Goal: Task Accomplishment & Management: Manage account settings

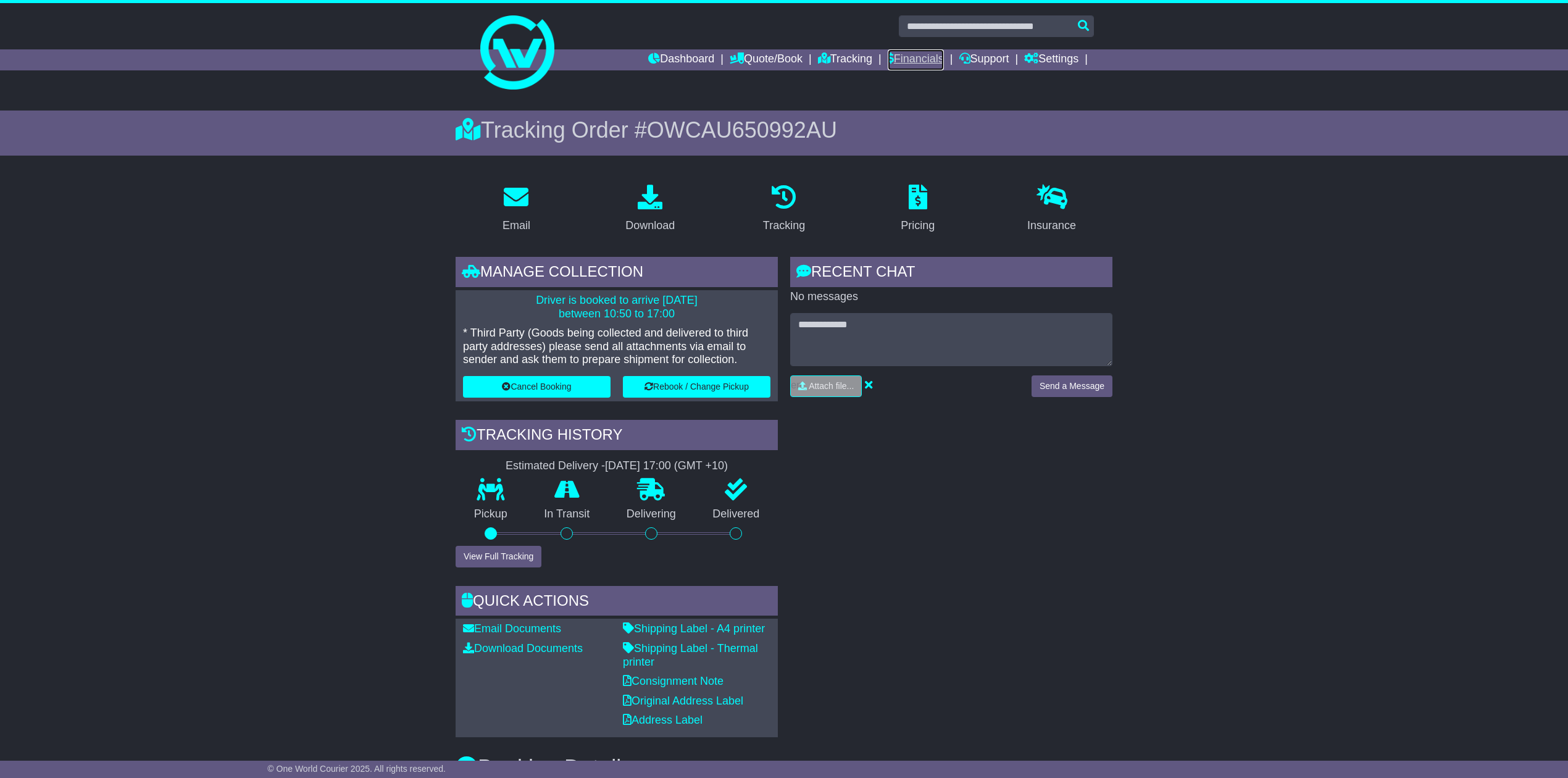
click at [909, 54] on link "Financials" at bounding box center [915, 60] width 56 height 21
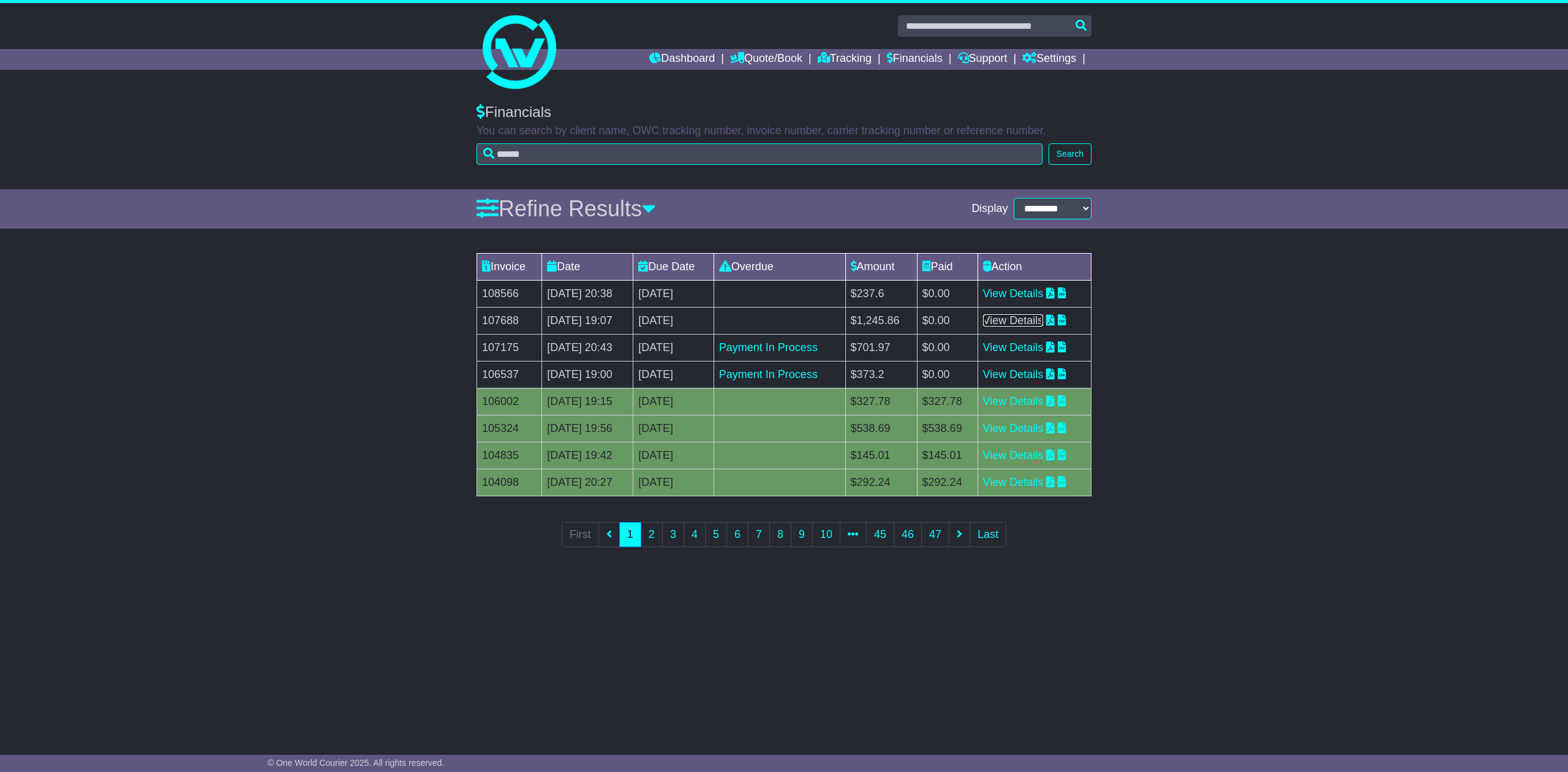
click at [1014, 322] on link "View Details" at bounding box center [1013, 320] width 60 height 12
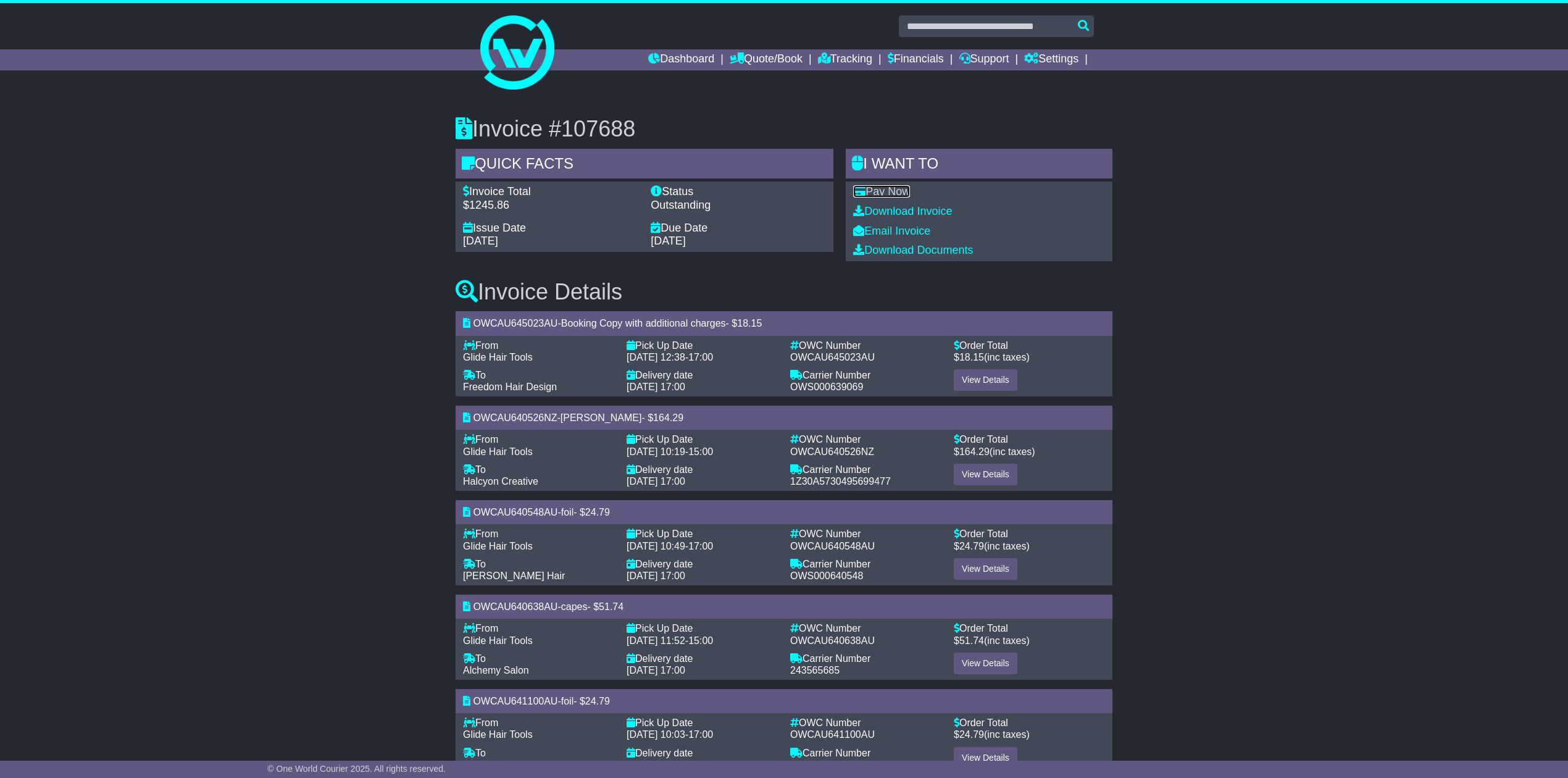
click at [890, 189] on link "Pay Now" at bounding box center [882, 191] width 57 height 12
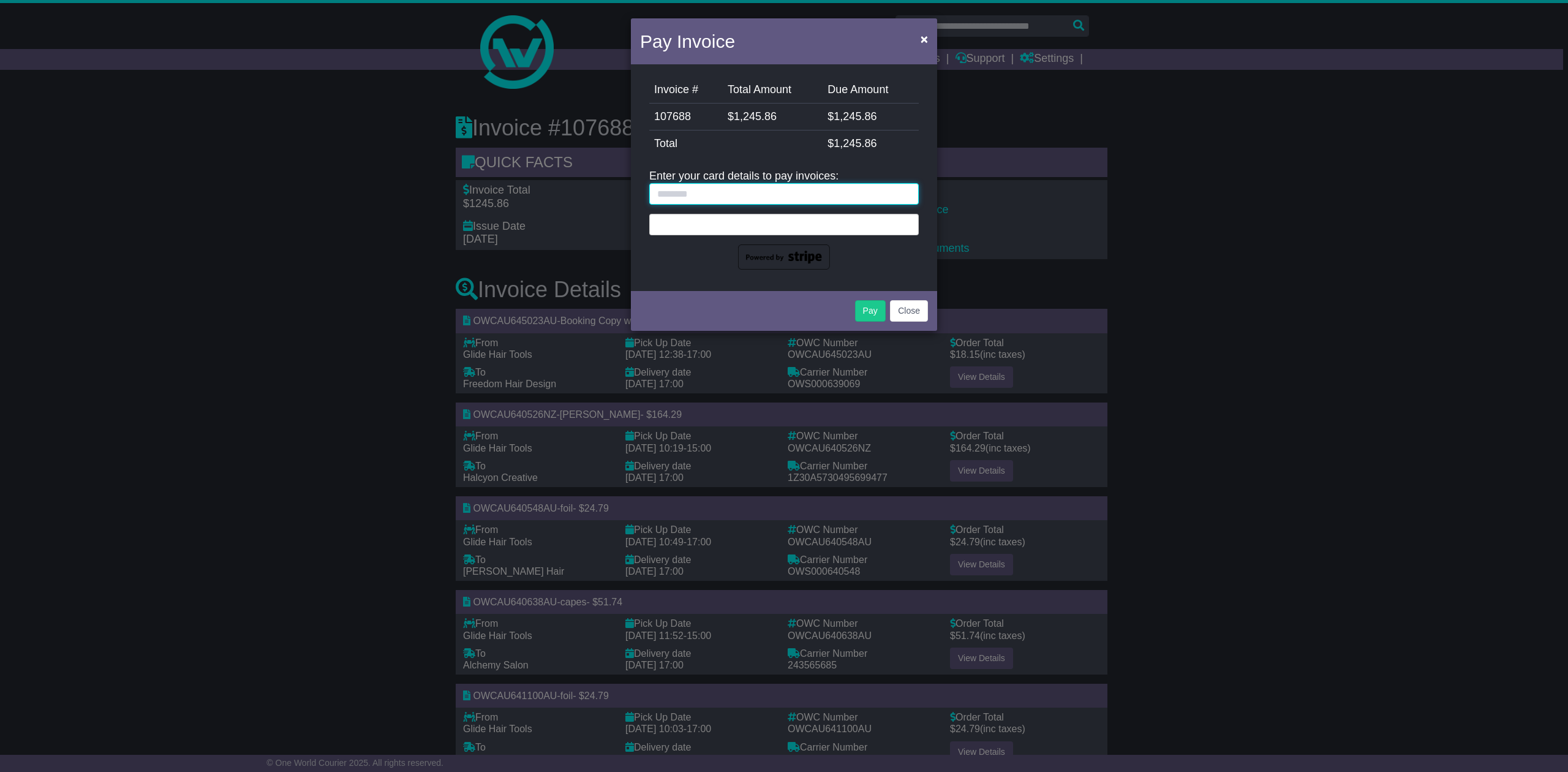
click at [667, 192] on input "text" at bounding box center [783, 194] width 269 height 21
type input "**********"
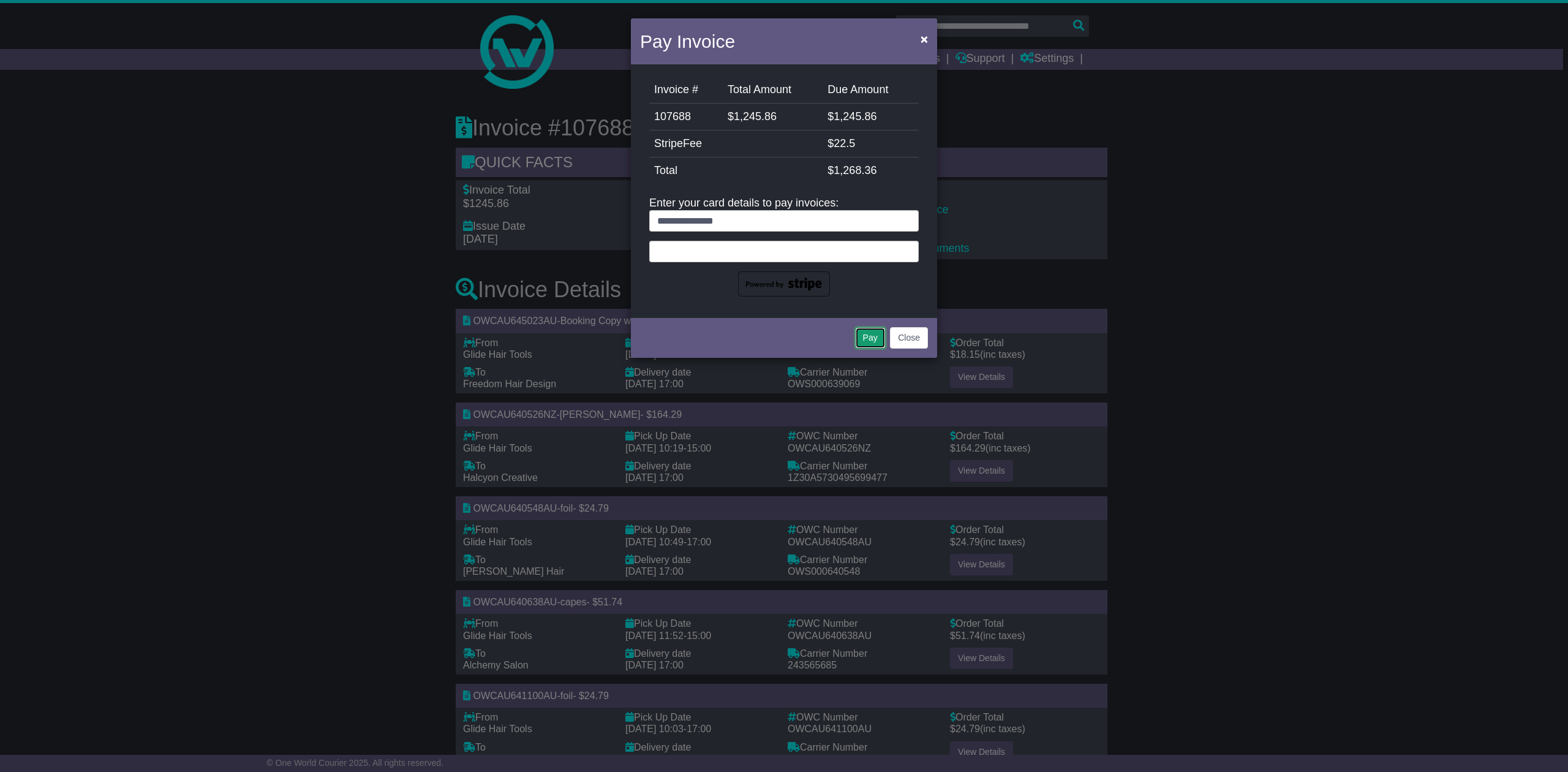
click at [866, 339] on button "Pay" at bounding box center [870, 338] width 31 height 21
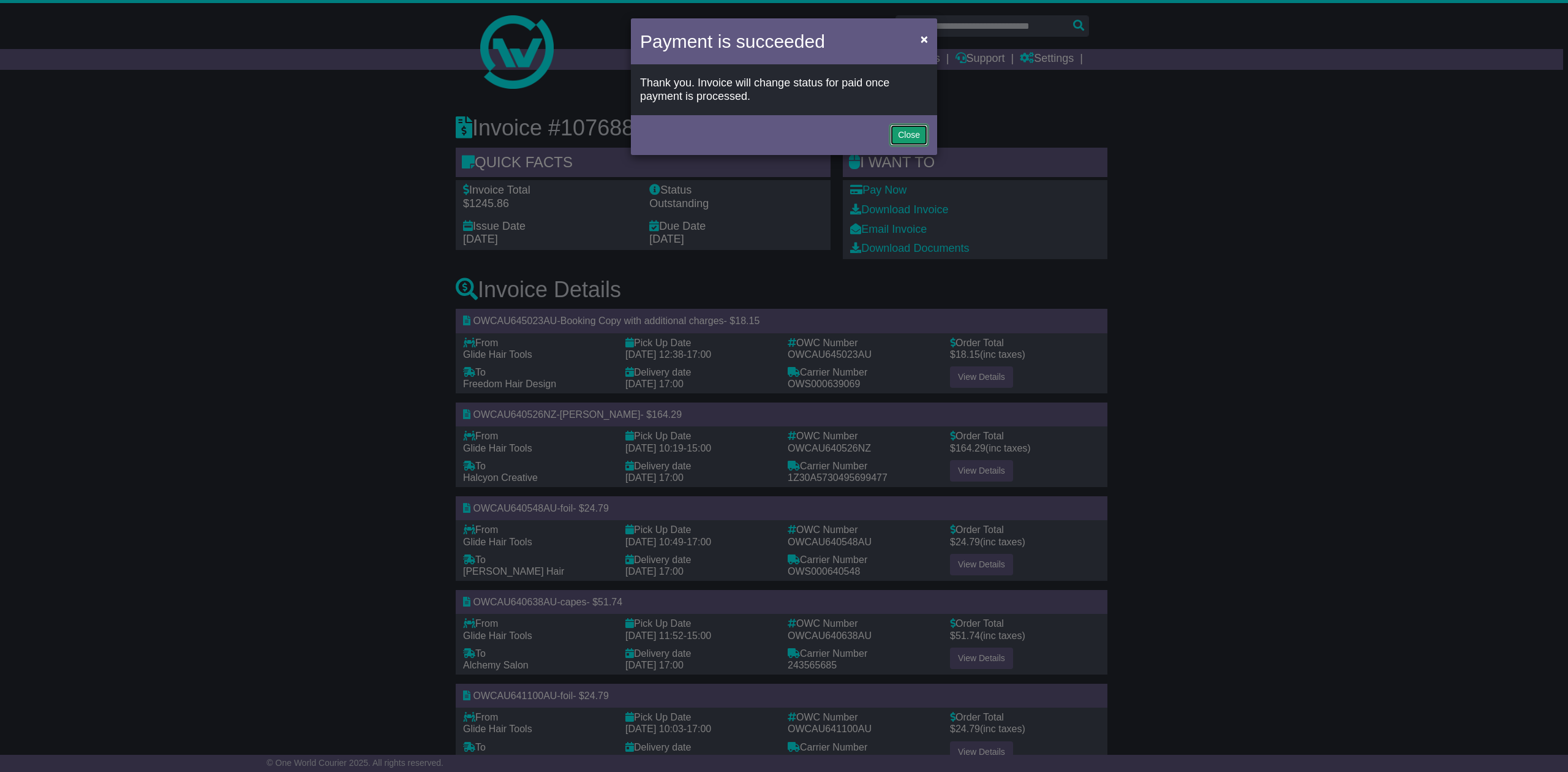
click at [917, 133] on button "Close" at bounding box center [909, 134] width 38 height 21
